Goal: Task Accomplishment & Management: Manage account settings

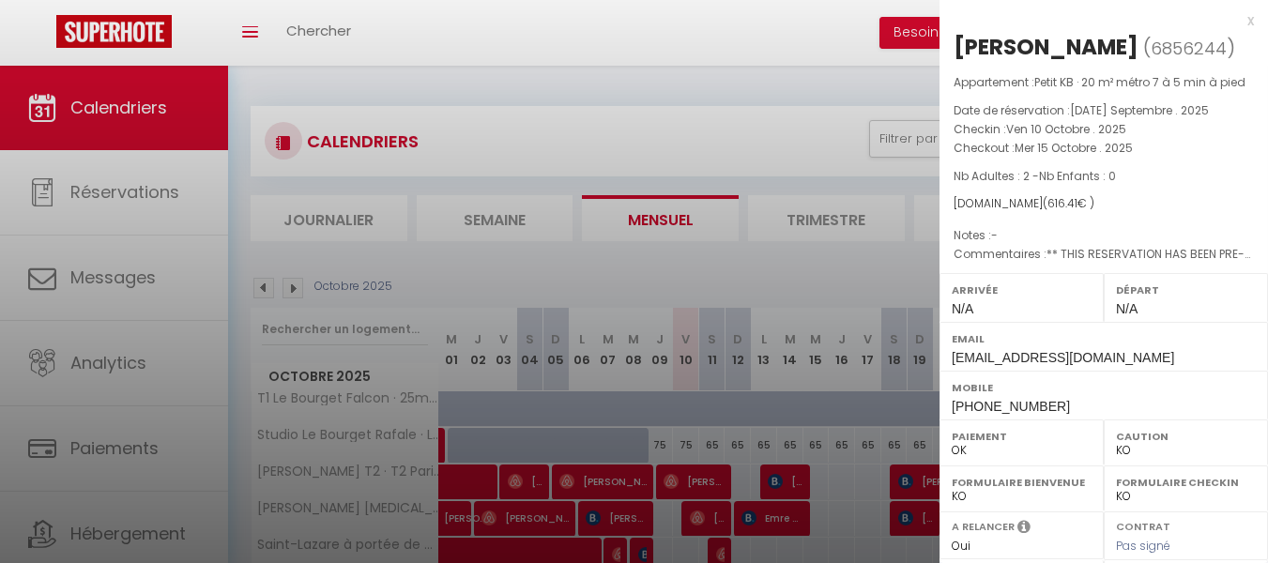
select select "KO"
select select "0"
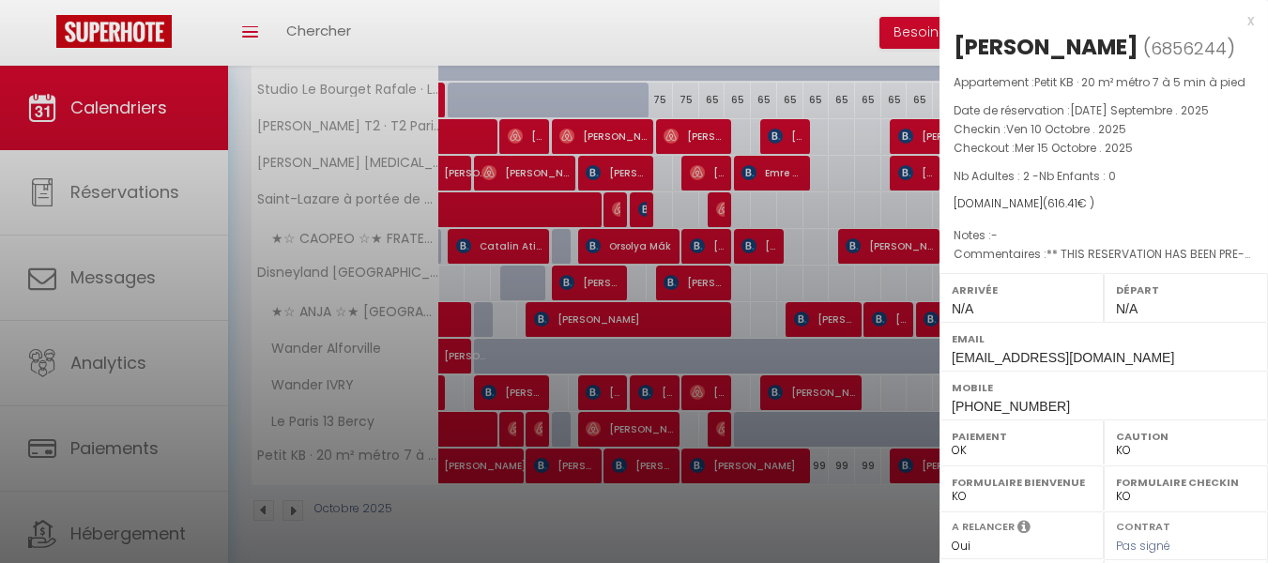
scroll to position [345, 0]
click at [1235, 21] on div "x" at bounding box center [1096, 20] width 314 height 23
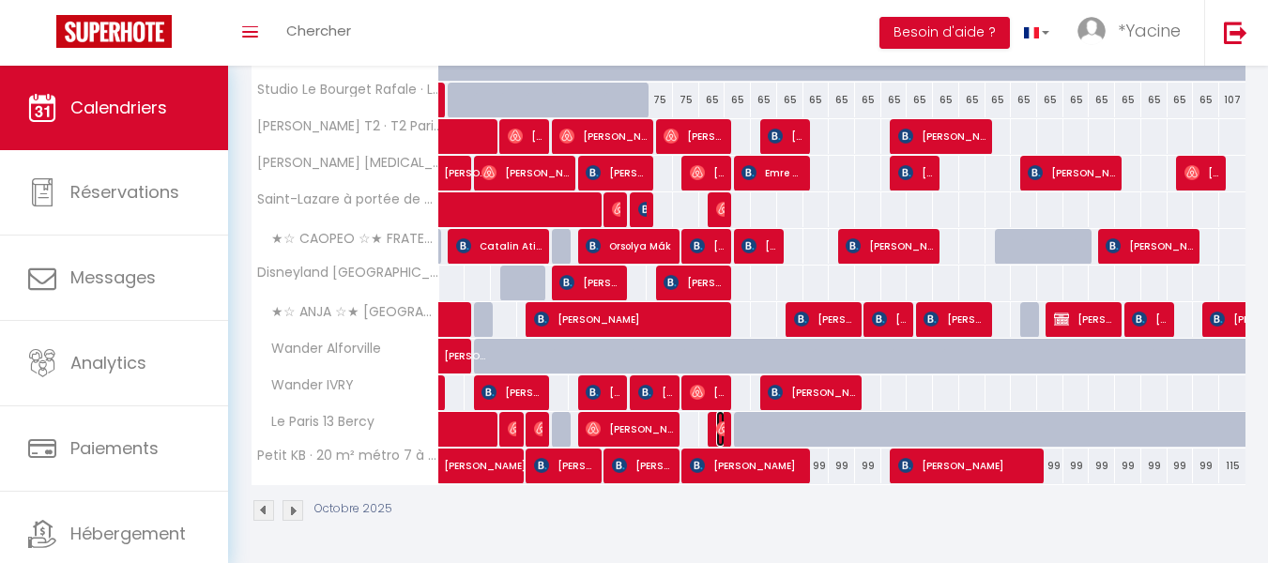
click at [716, 431] on img at bounding box center [723, 428] width 15 height 15
select select "OK"
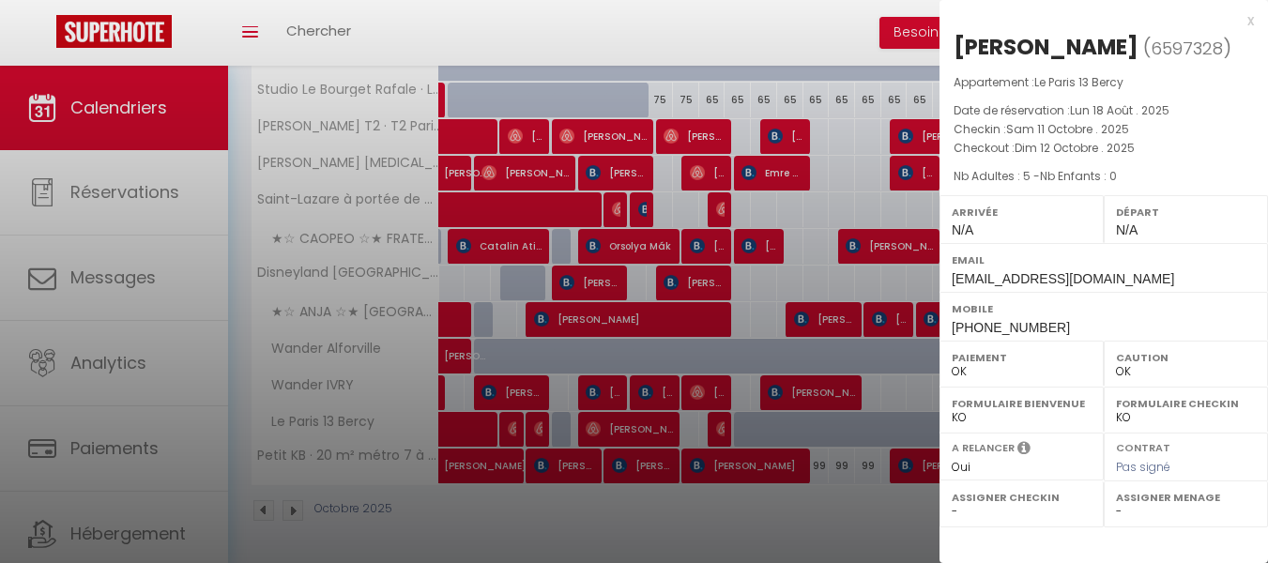
click at [1252, 20] on div "x" at bounding box center [1096, 20] width 314 height 23
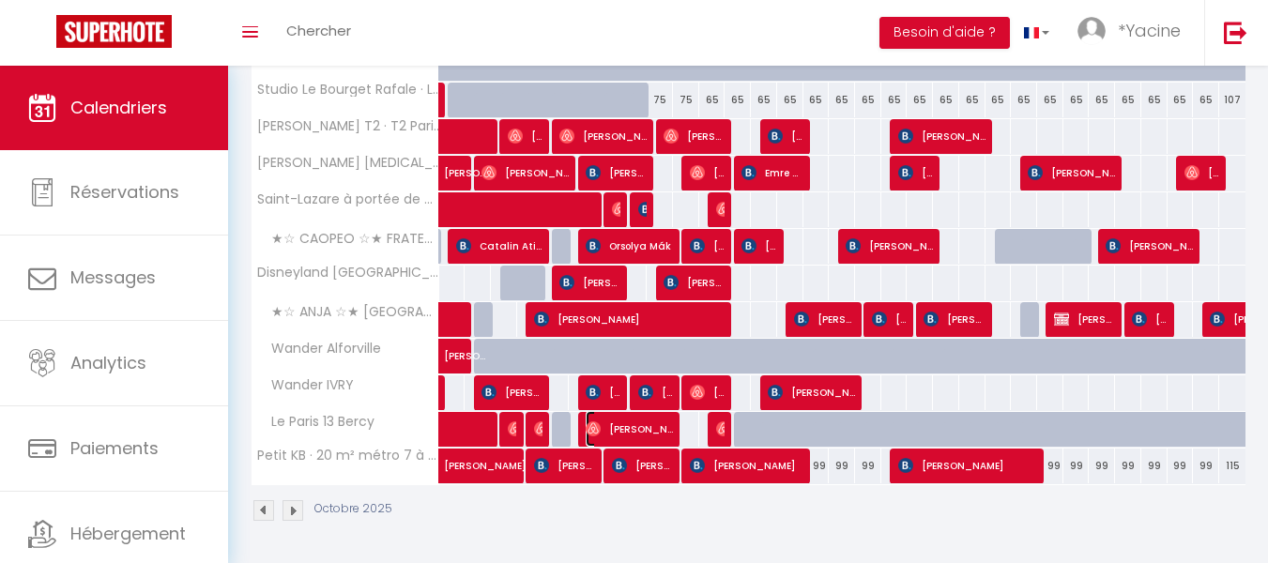
click at [631, 424] on span "[PERSON_NAME]" at bounding box center [628, 429] width 87 height 36
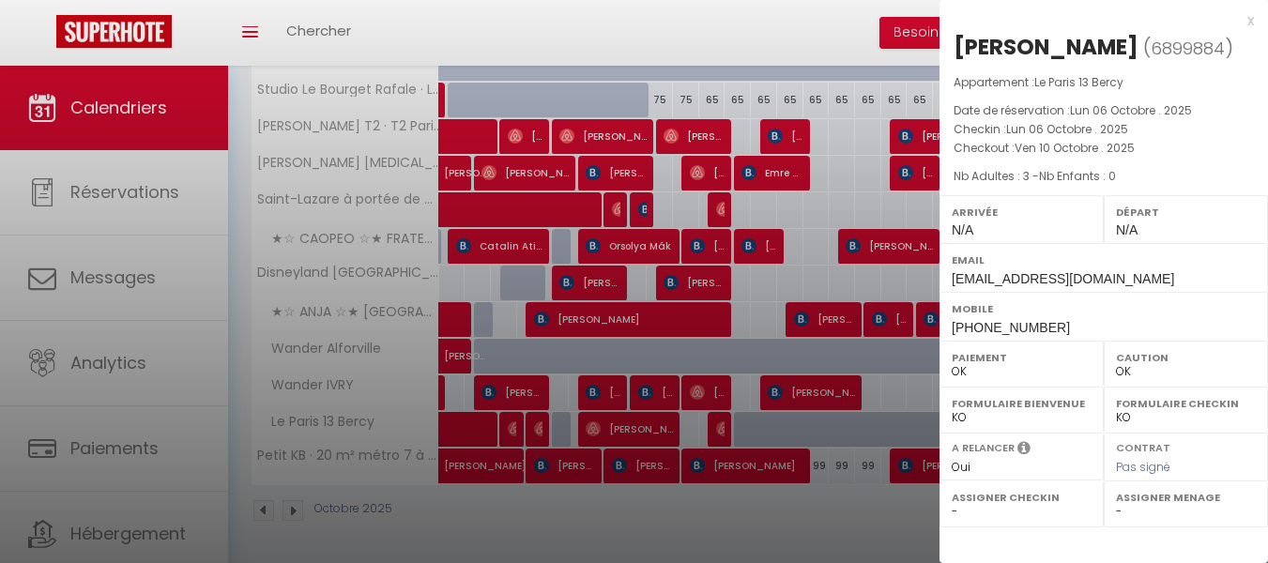
click at [1249, 20] on div "x" at bounding box center [1096, 20] width 314 height 23
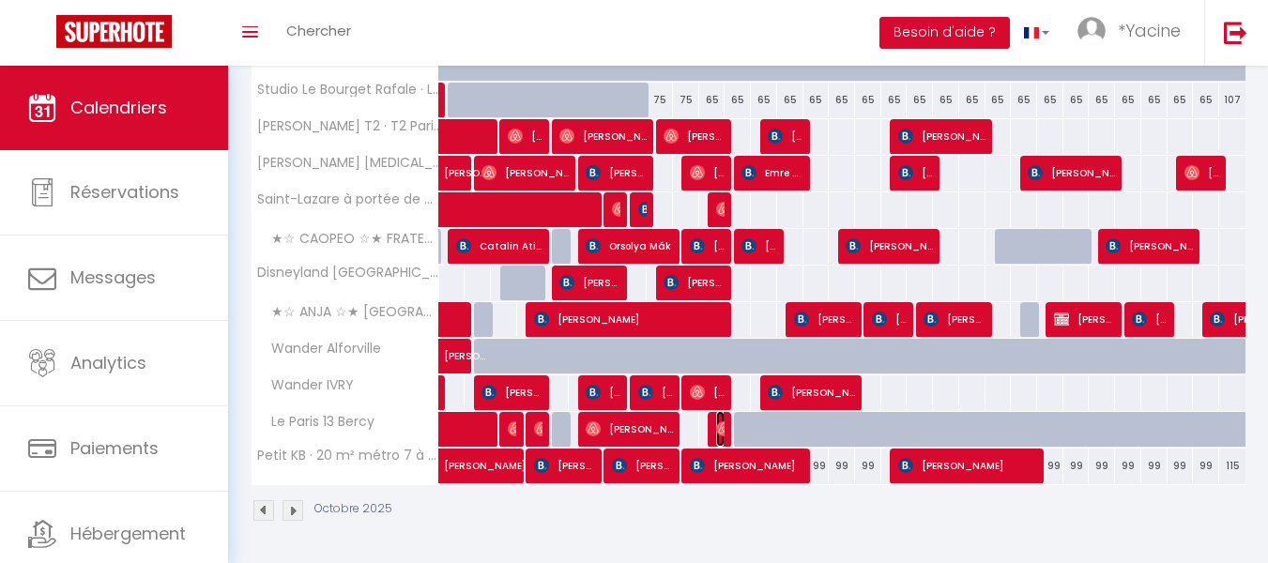
click at [720, 422] on img at bounding box center [723, 428] width 15 height 15
